Goal: Contribute content: Contribute content

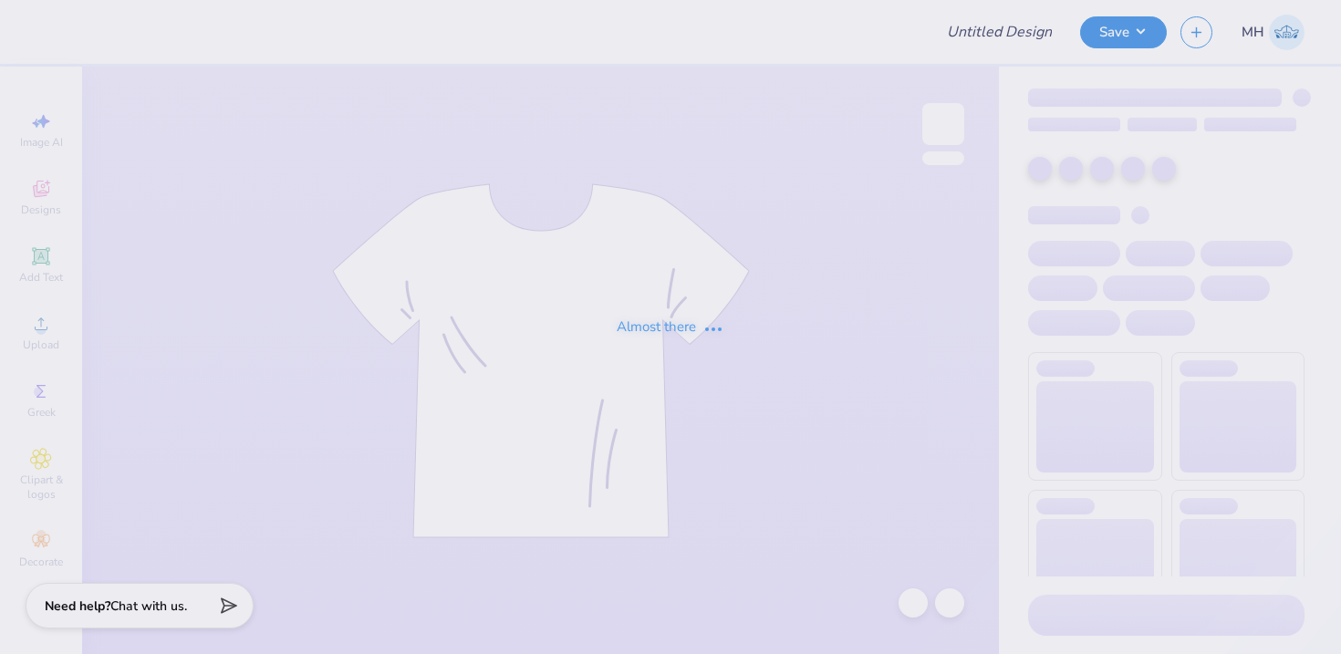
type input "Alpha Sigma Alpha Kettering Uni Fall Merch"
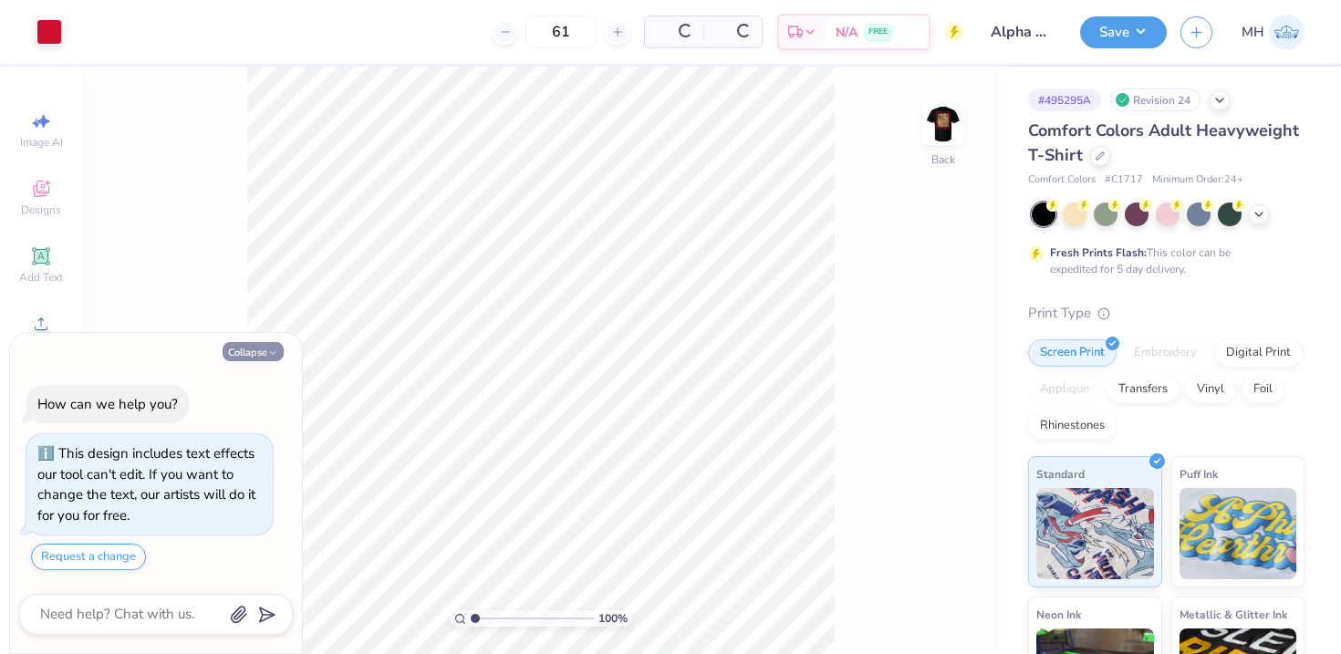
click at [263, 351] on button "Collapse" at bounding box center [253, 351] width 61 height 19
type textarea "x"
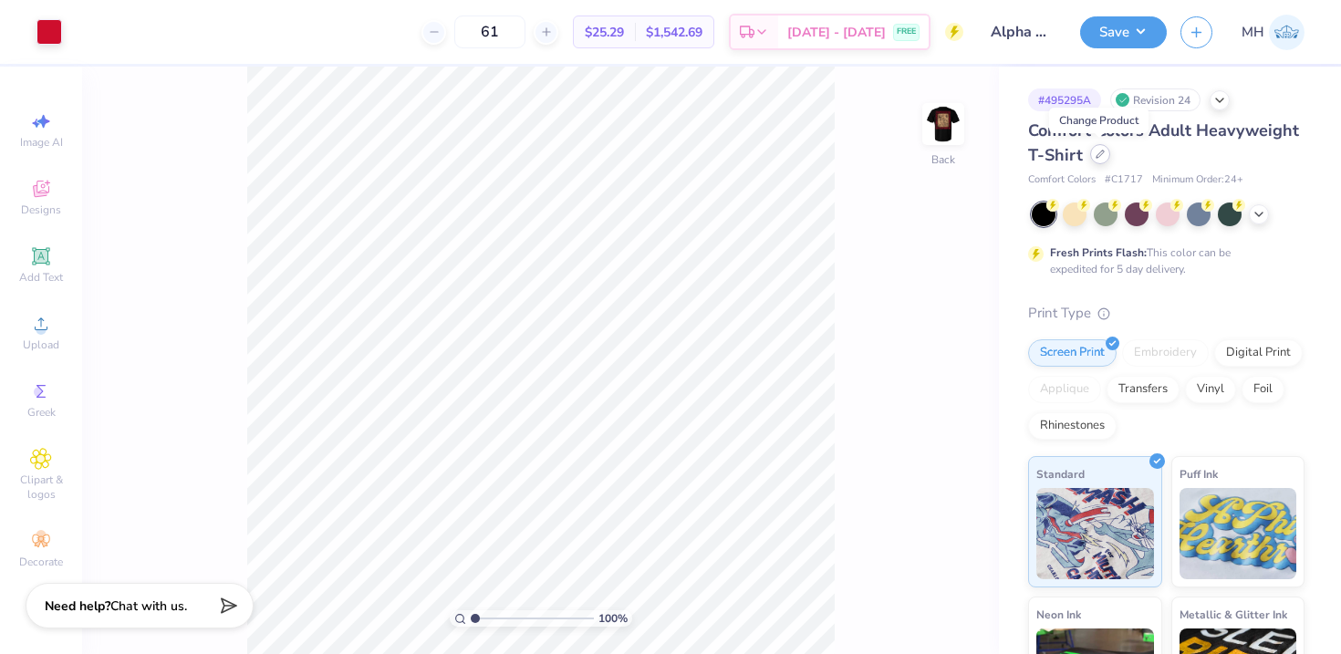
click at [1097, 159] on div at bounding box center [1100, 154] width 20 height 20
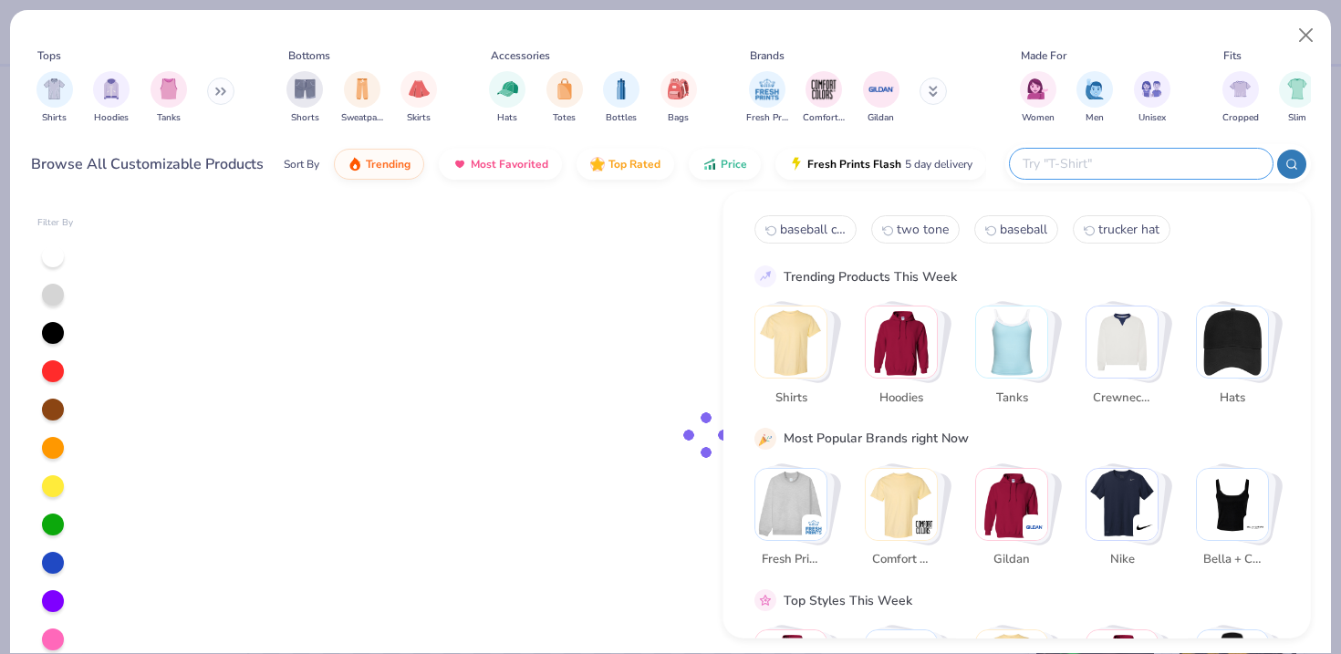
click at [1156, 164] on input "text" at bounding box center [1140, 163] width 239 height 21
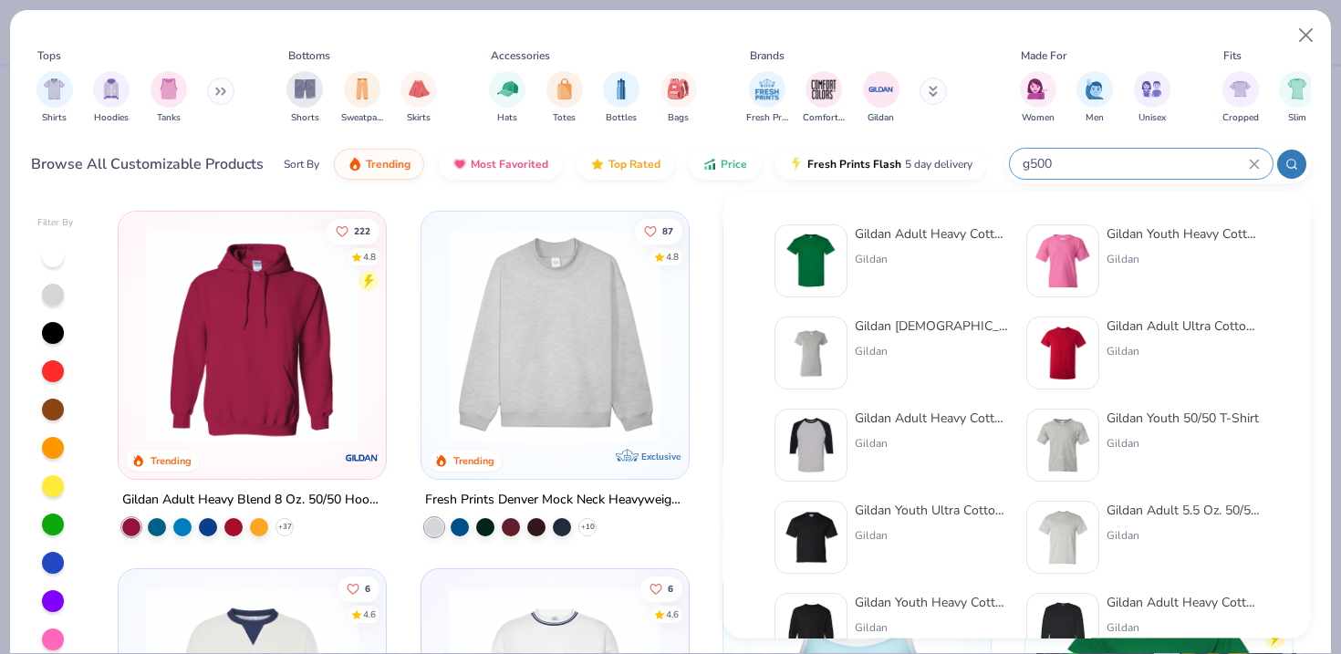
type input "g500"
click at [950, 235] on div "Gildan Adult Heavy Cotton T-Shirt" at bounding box center [931, 233] width 153 height 19
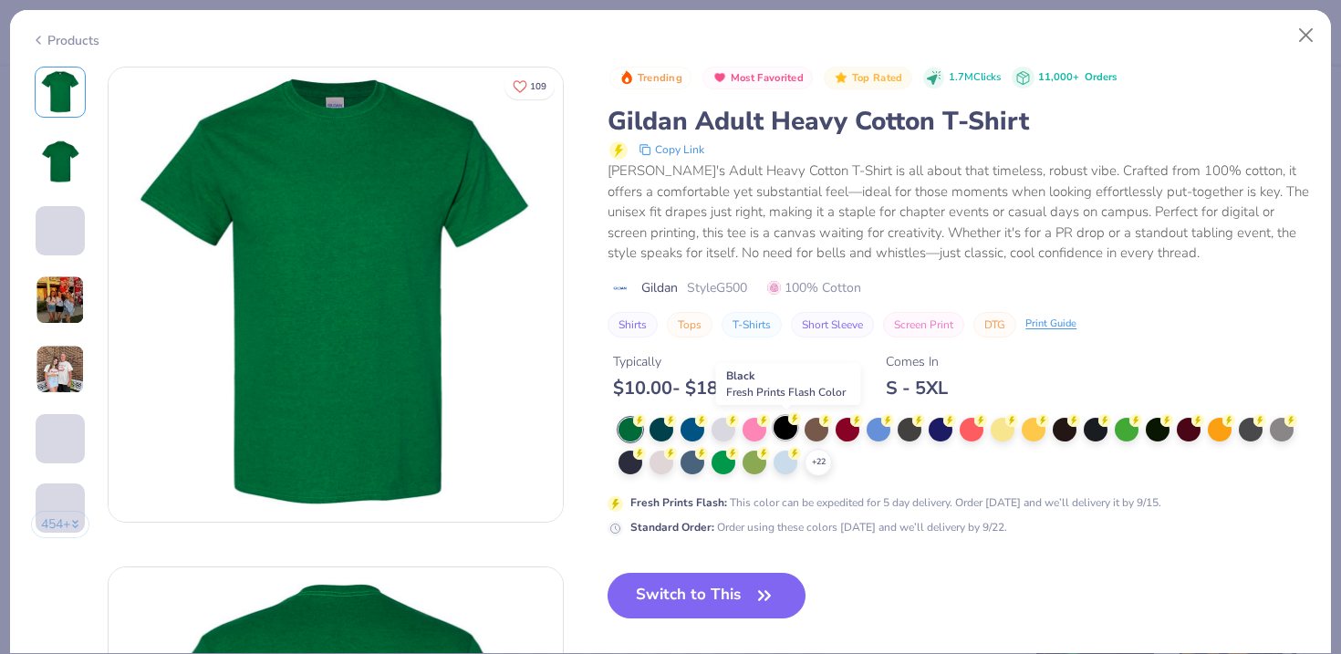
click at [792, 430] on div at bounding box center [785, 428] width 24 height 24
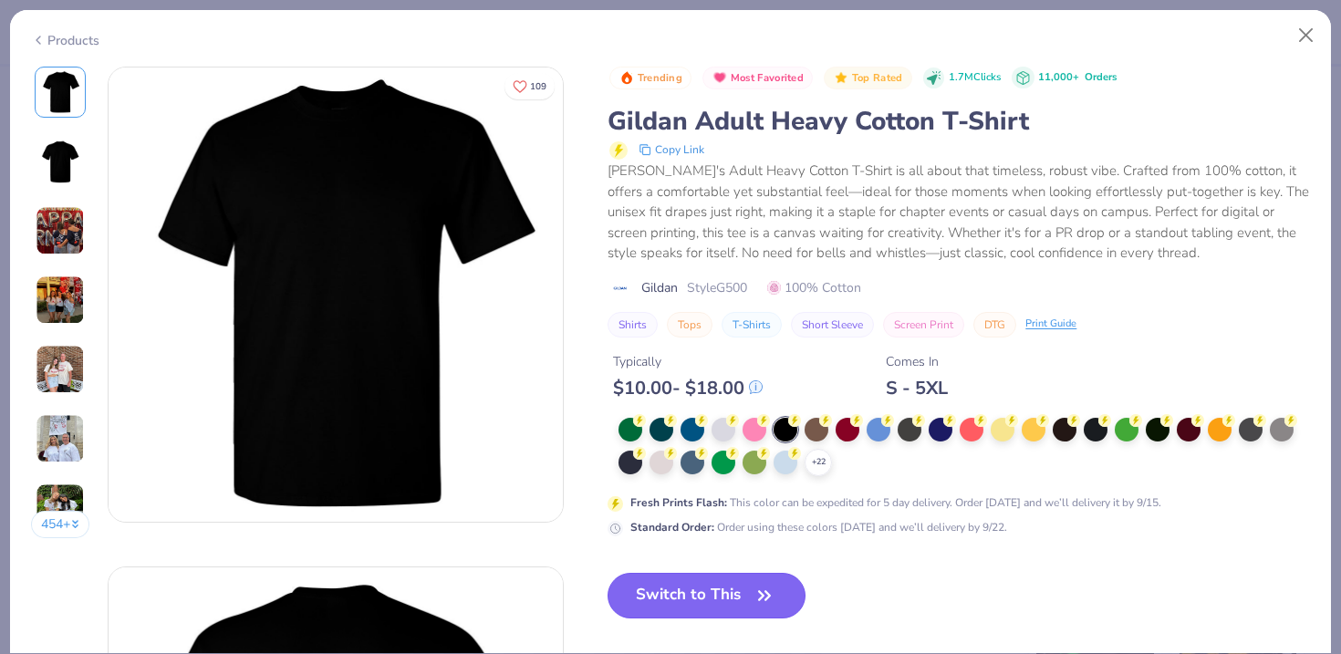
click at [692, 583] on button "Switch to This" at bounding box center [706, 596] width 198 height 46
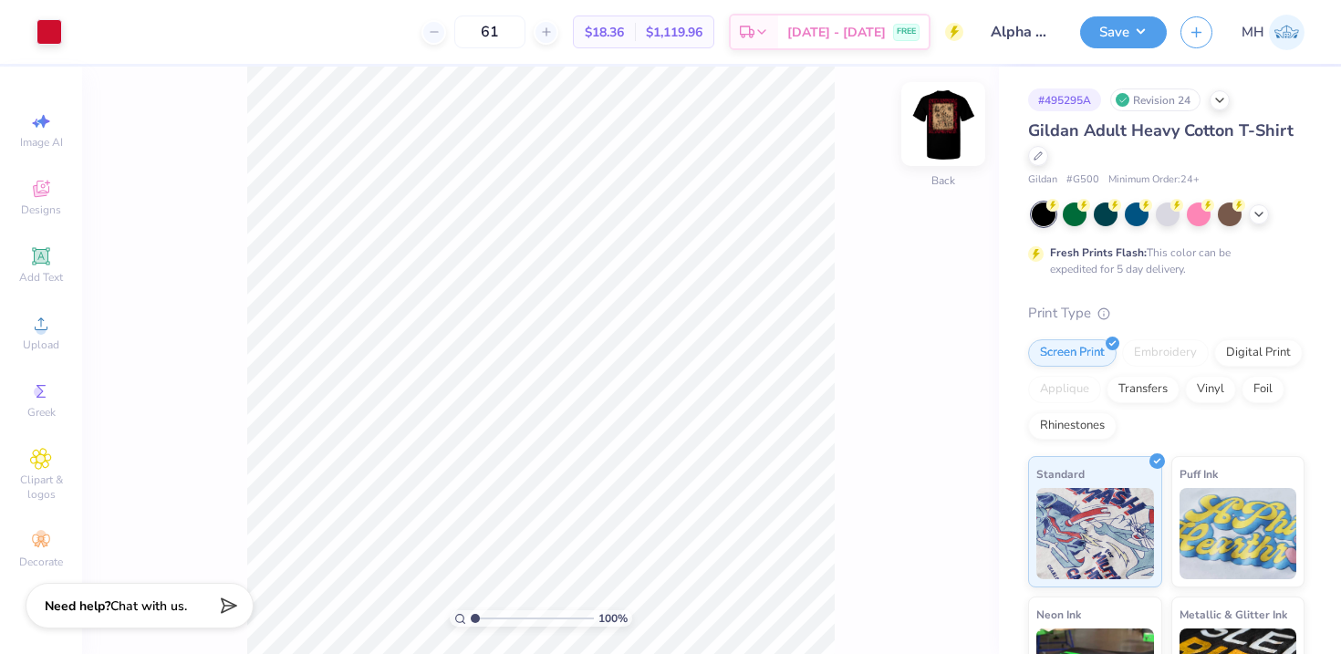
click at [943, 123] on img at bounding box center [943, 124] width 73 height 73
click at [943, 123] on img at bounding box center [943, 124] width 36 height 36
type input "3.00"
click at [949, 131] on img at bounding box center [943, 124] width 73 height 73
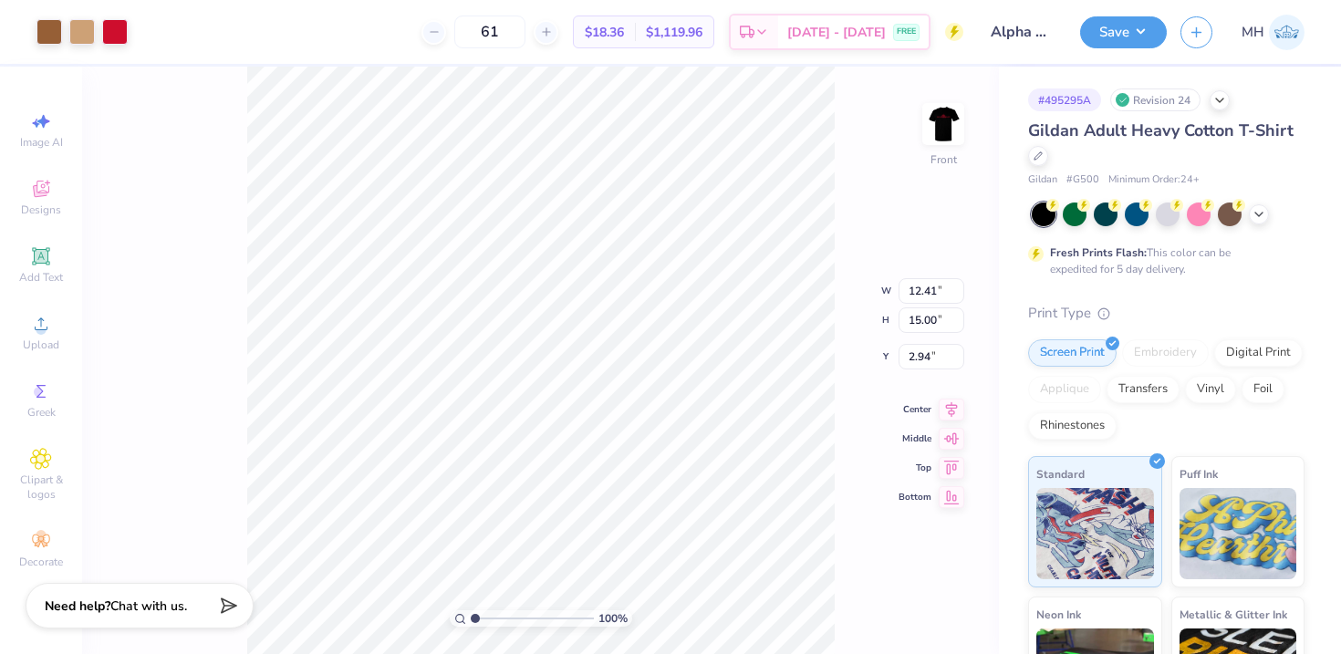
type input "3.00"
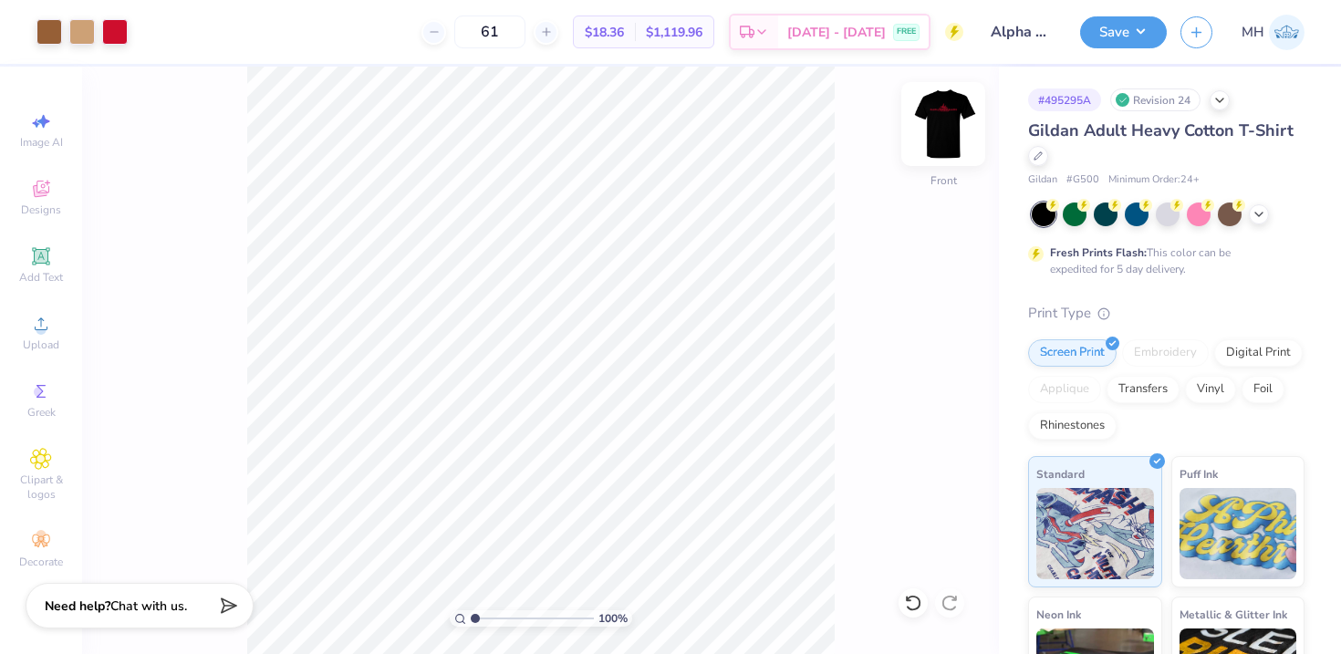
click at [947, 126] on img at bounding box center [943, 124] width 73 height 73
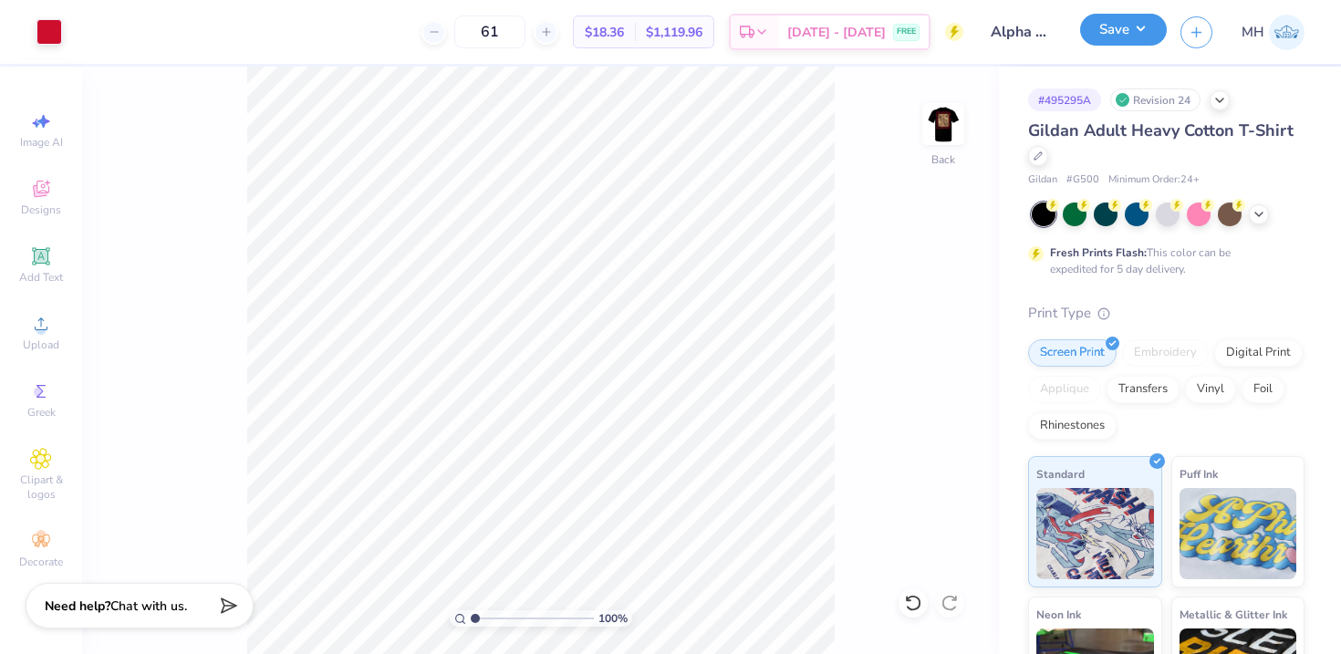
click at [1111, 22] on button "Save" at bounding box center [1123, 30] width 87 height 32
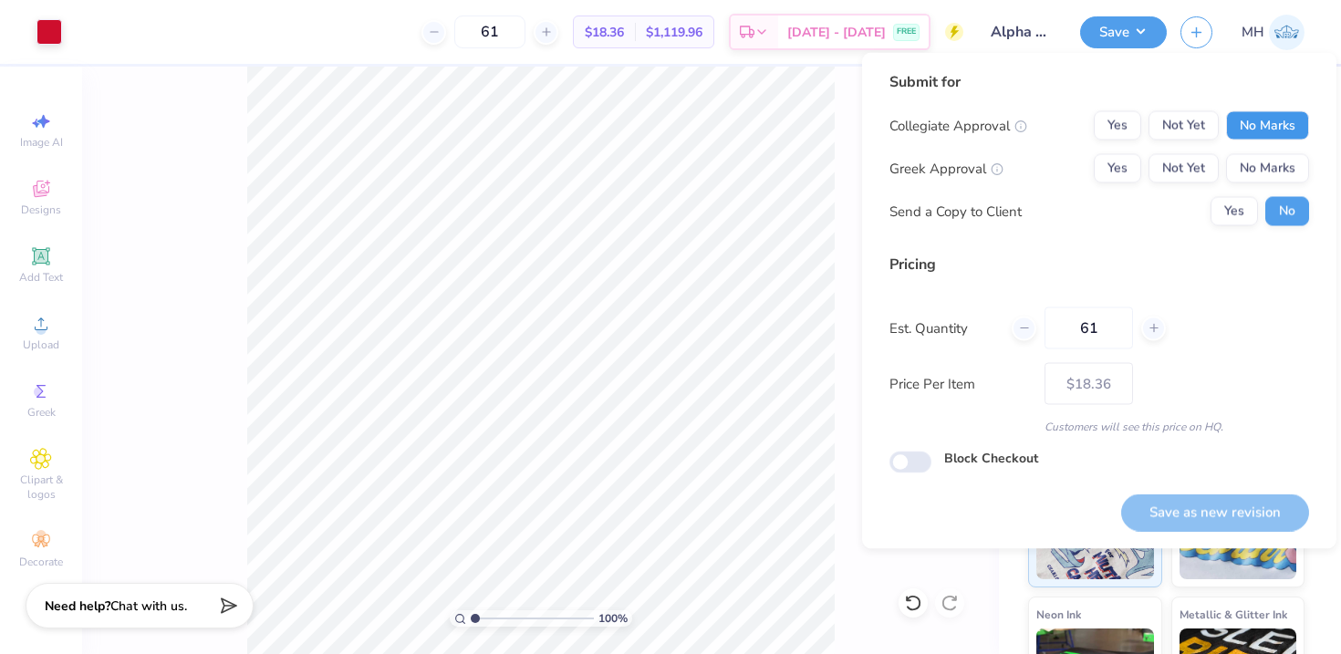
click at [1260, 116] on button "No Marks" at bounding box center [1267, 125] width 83 height 29
click at [1260, 161] on button "No Marks" at bounding box center [1267, 168] width 83 height 29
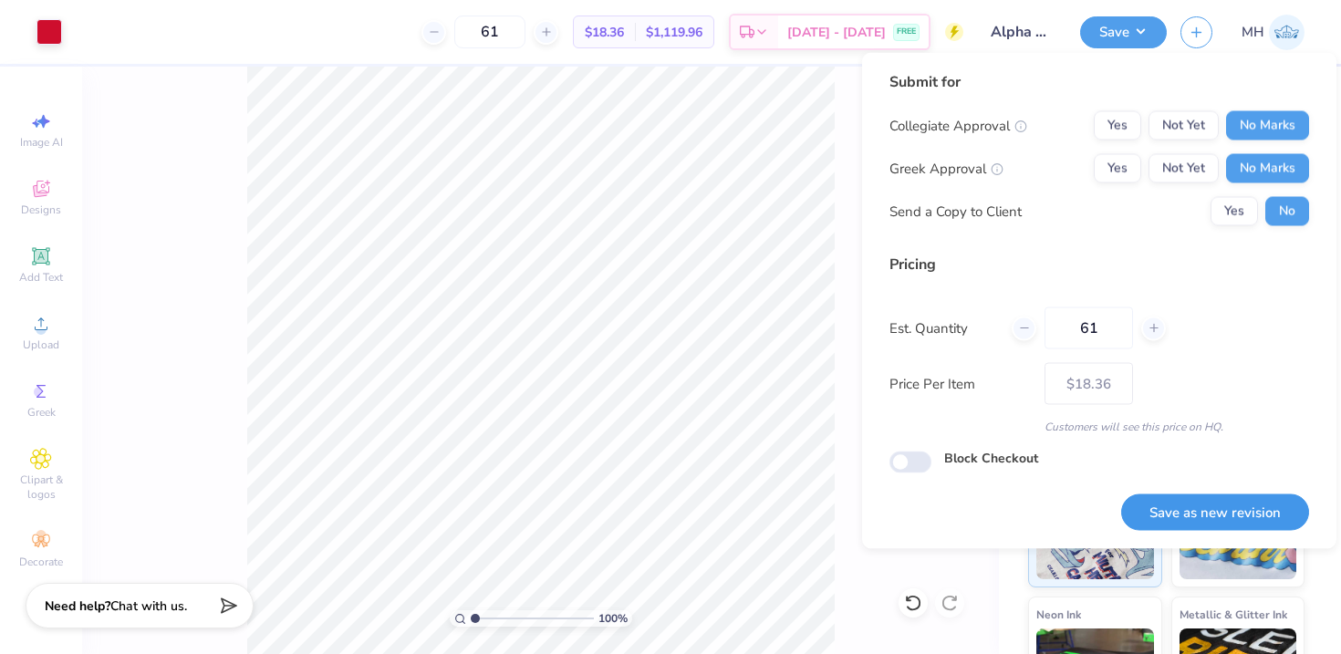
click at [1240, 497] on button "Save as new revision" at bounding box center [1215, 511] width 188 height 37
type input "– –"
